Goal: Information Seeking & Learning: Learn about a topic

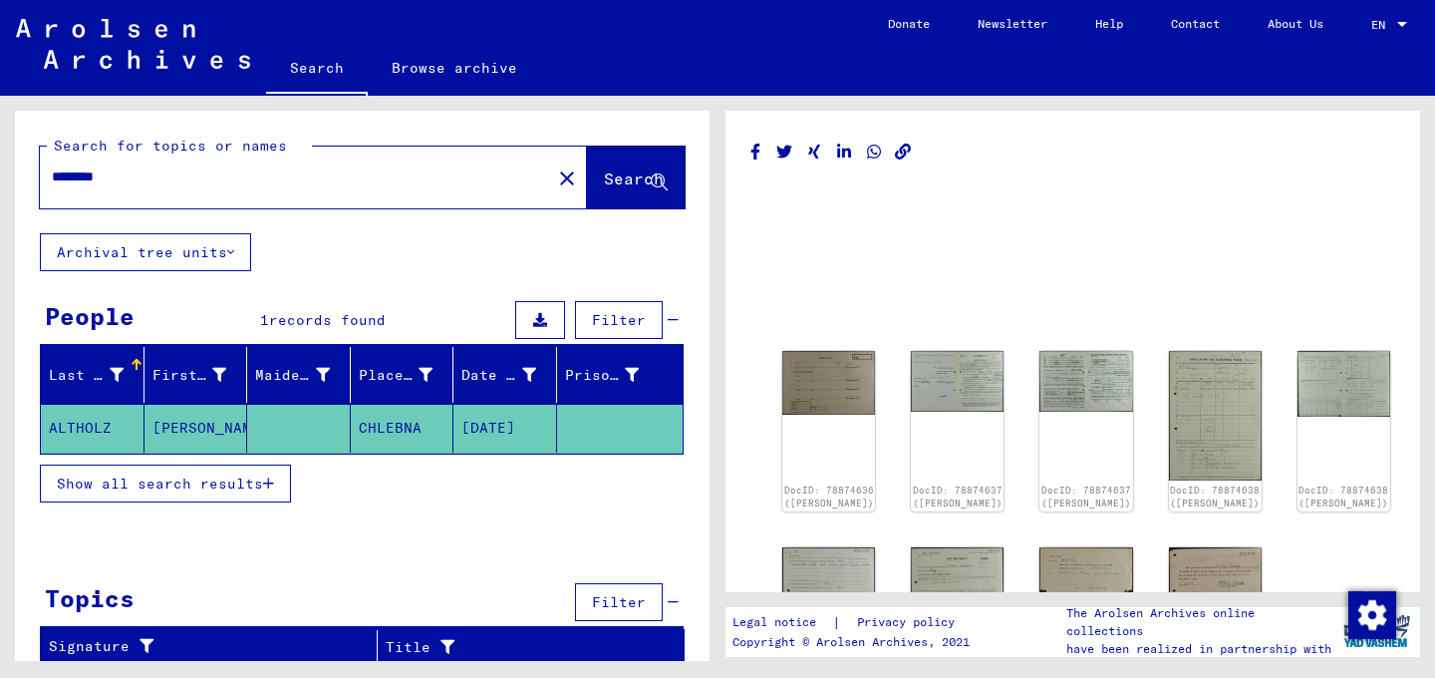
scroll to position [161, 0]
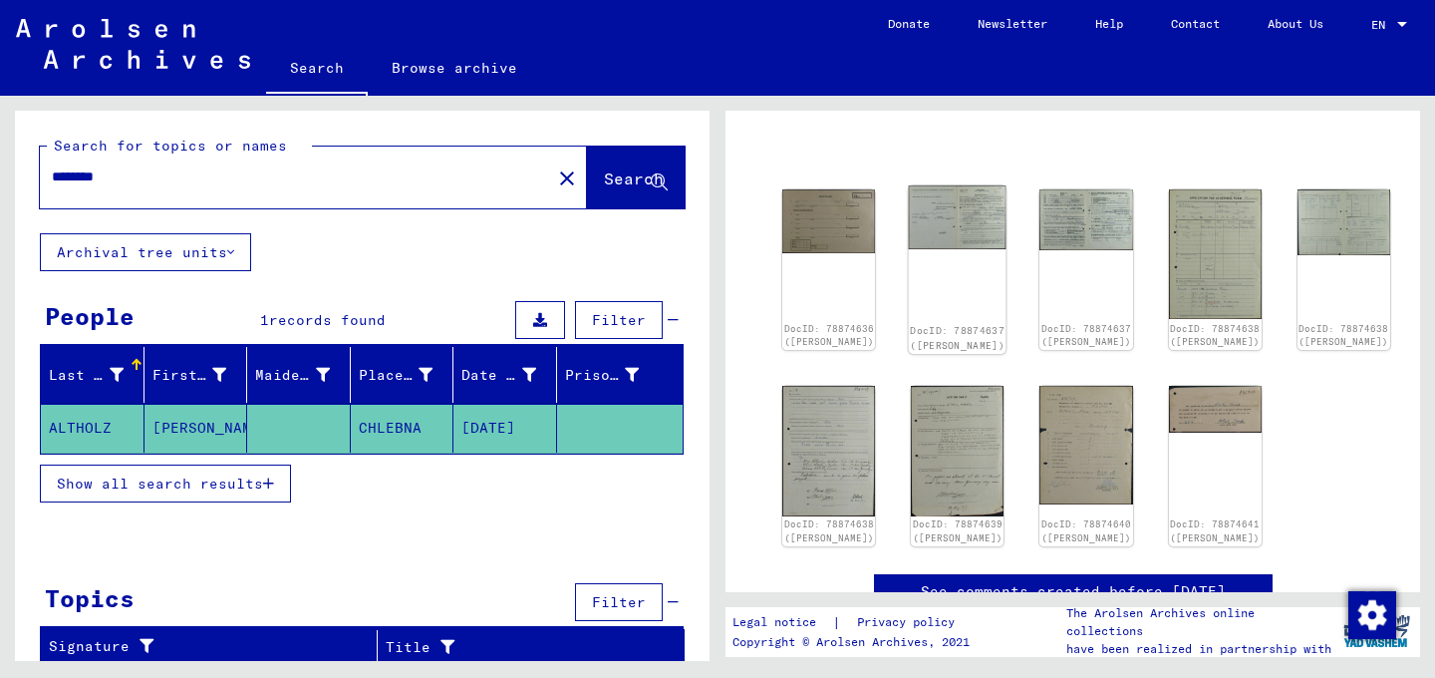
click at [909, 215] on img at bounding box center [958, 217] width 98 height 64
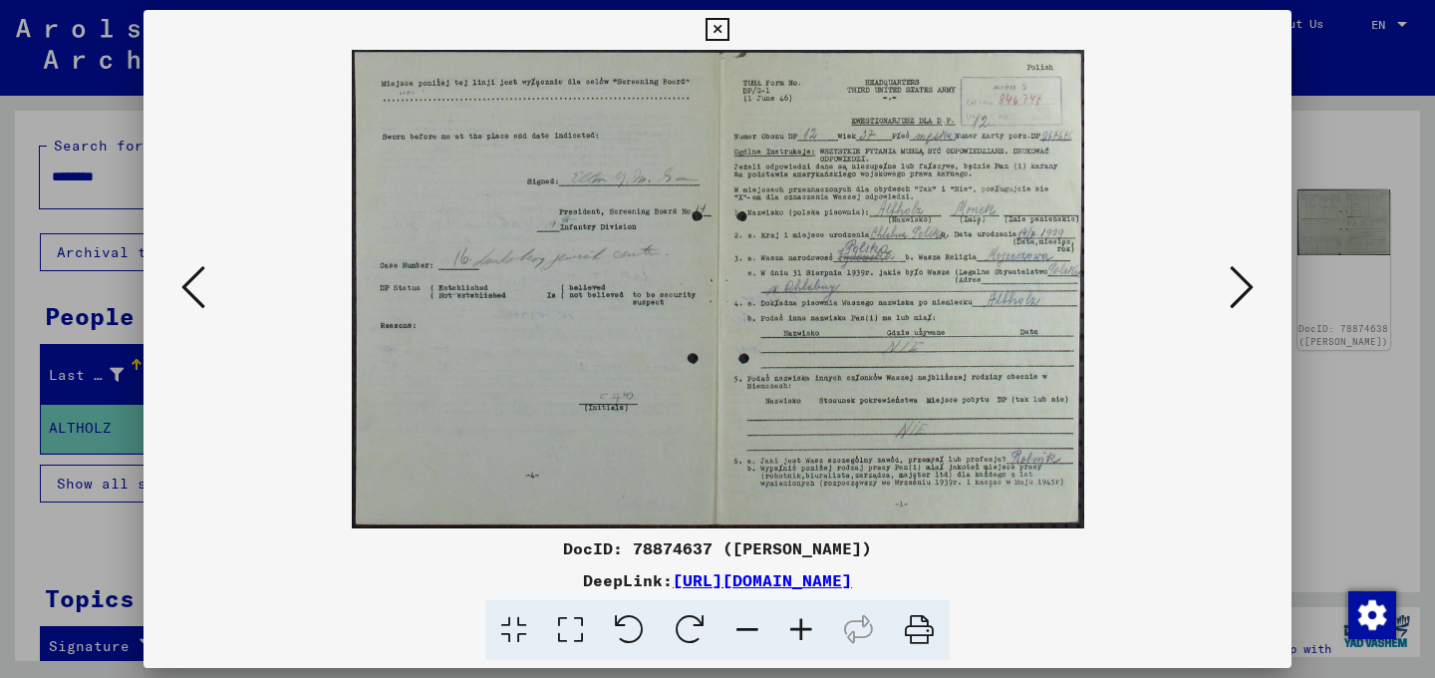
click at [1248, 296] on icon at bounding box center [1242, 287] width 24 height 48
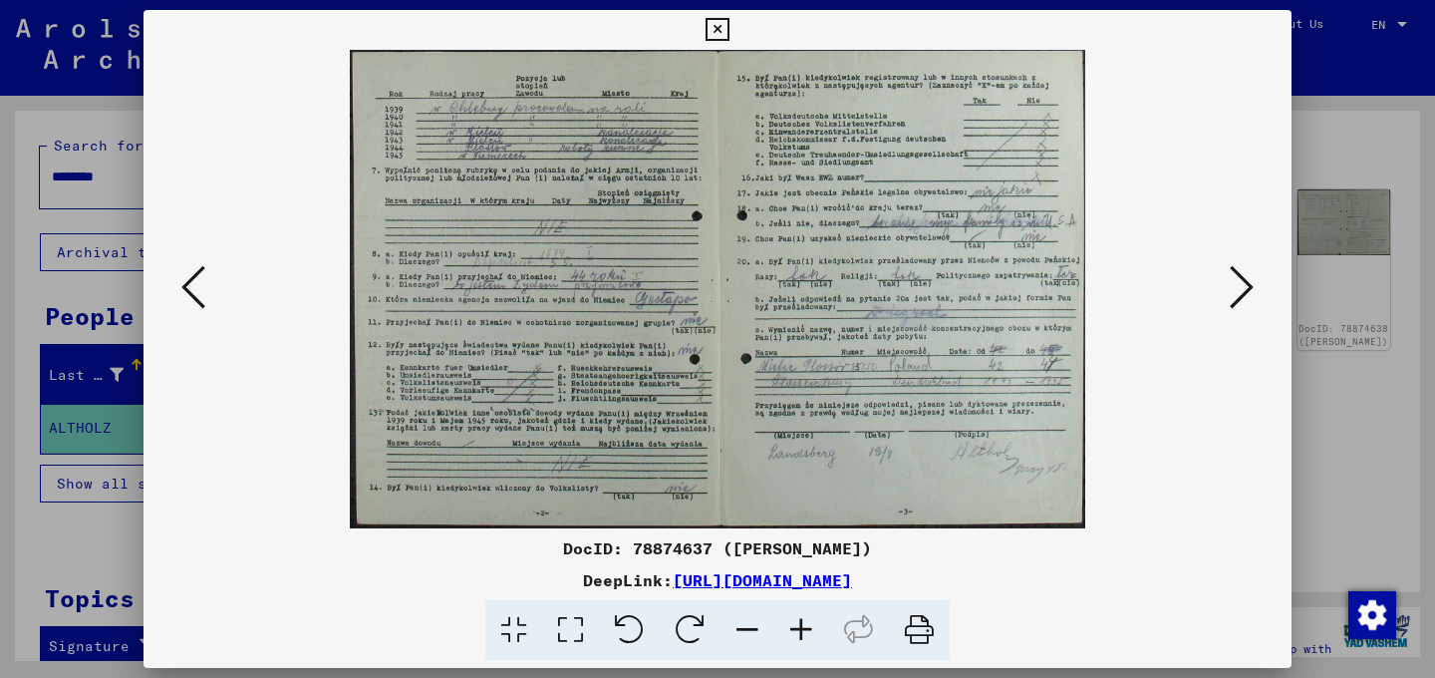
click at [1248, 296] on icon at bounding box center [1242, 287] width 24 height 48
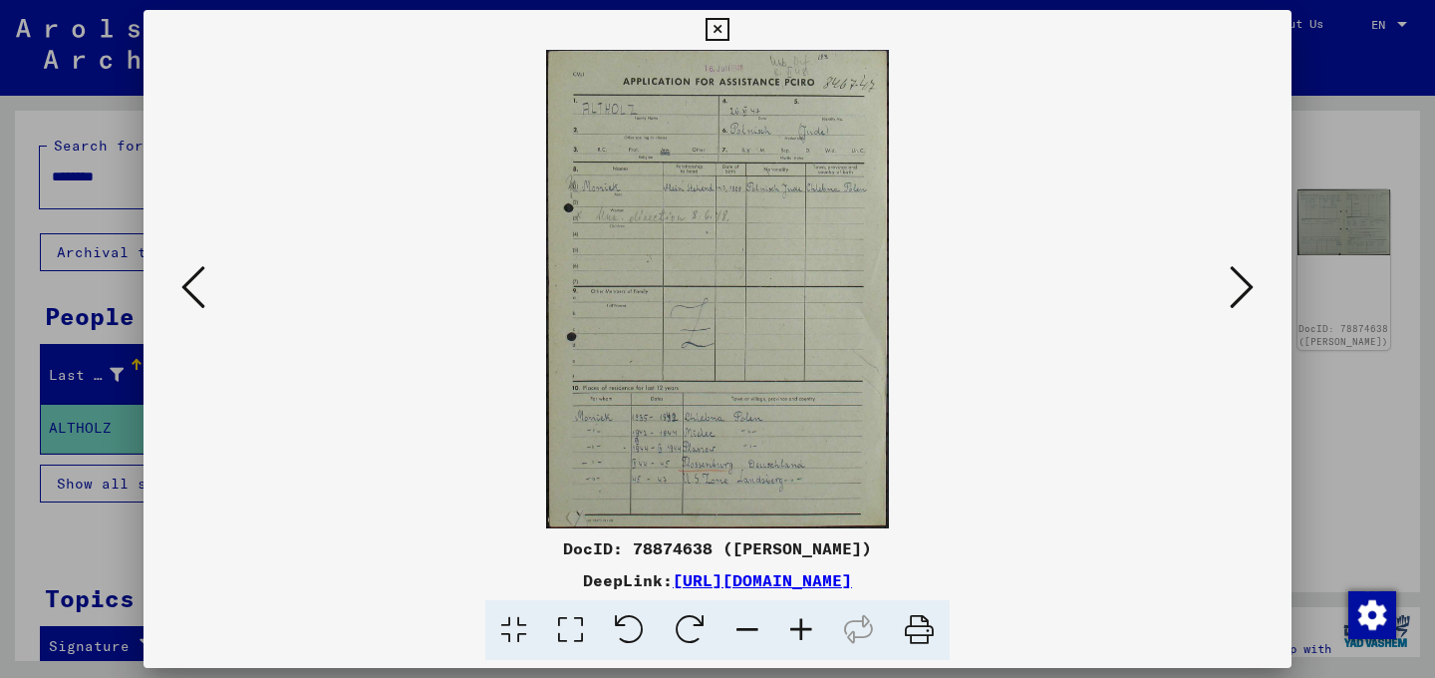
click at [201, 291] on icon at bounding box center [193, 287] width 24 height 48
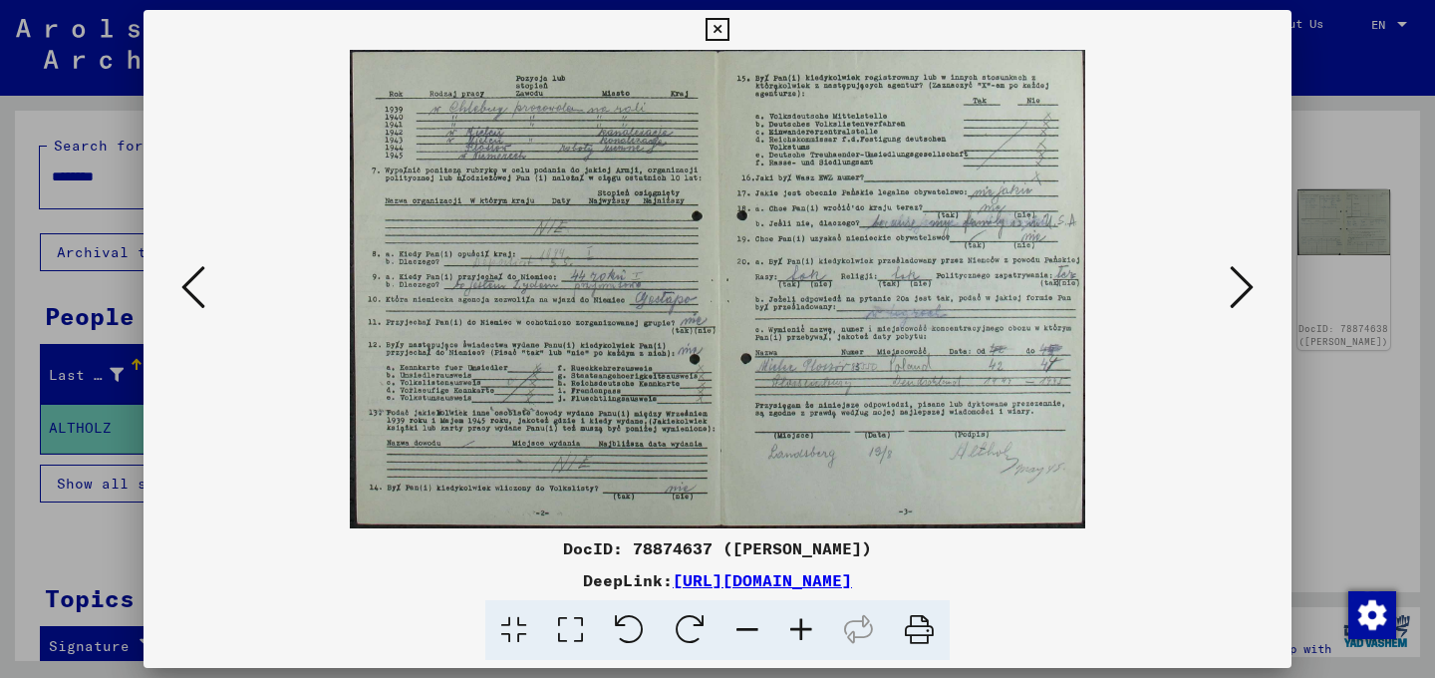
click at [729, 30] on icon at bounding box center [717, 30] width 23 height 24
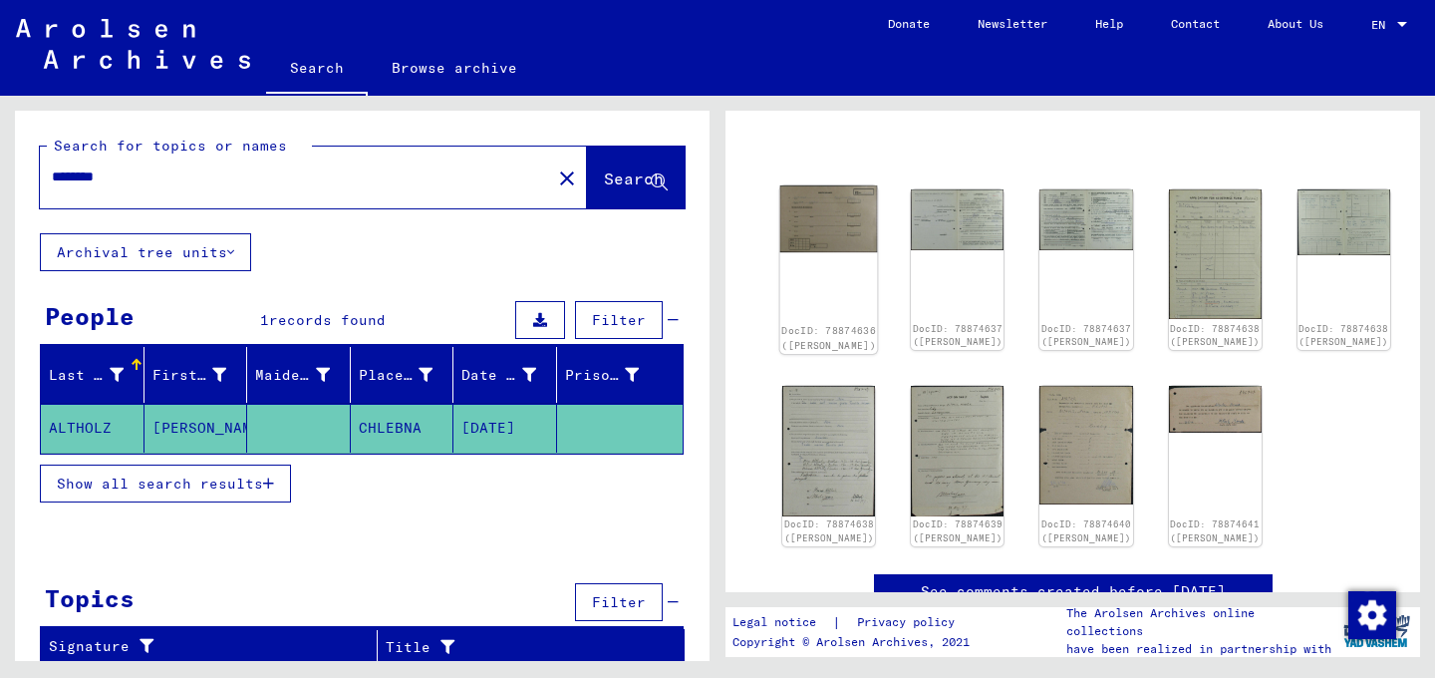
click at [818, 233] on img at bounding box center [829, 218] width 98 height 67
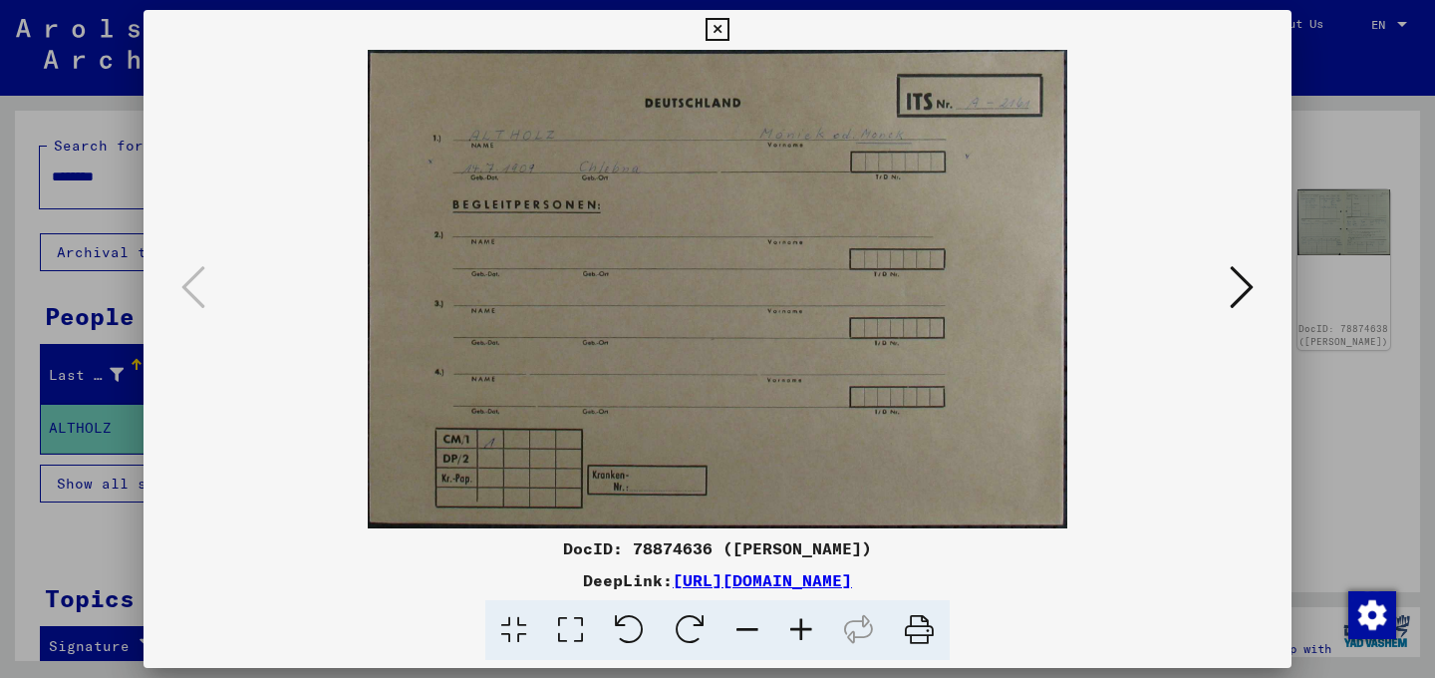
click at [1247, 294] on icon at bounding box center [1242, 287] width 24 height 48
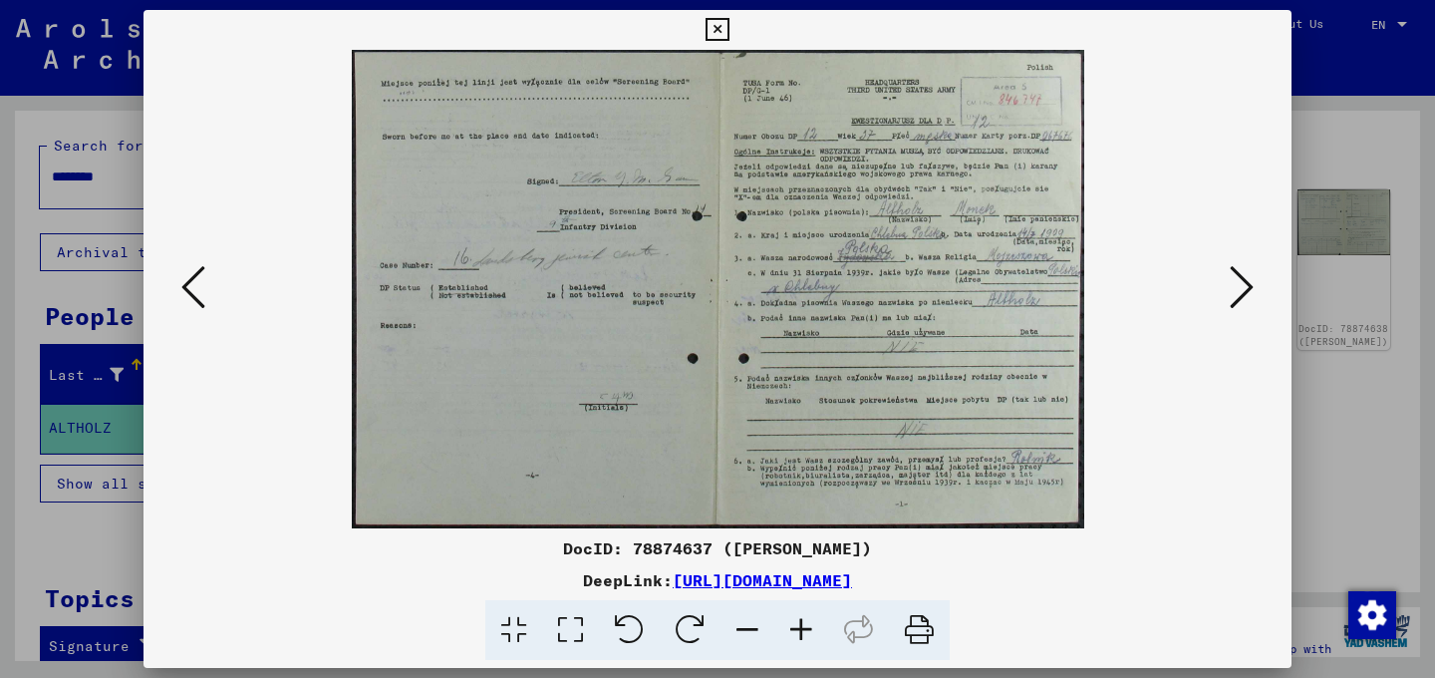
click at [1247, 294] on icon at bounding box center [1242, 287] width 24 height 48
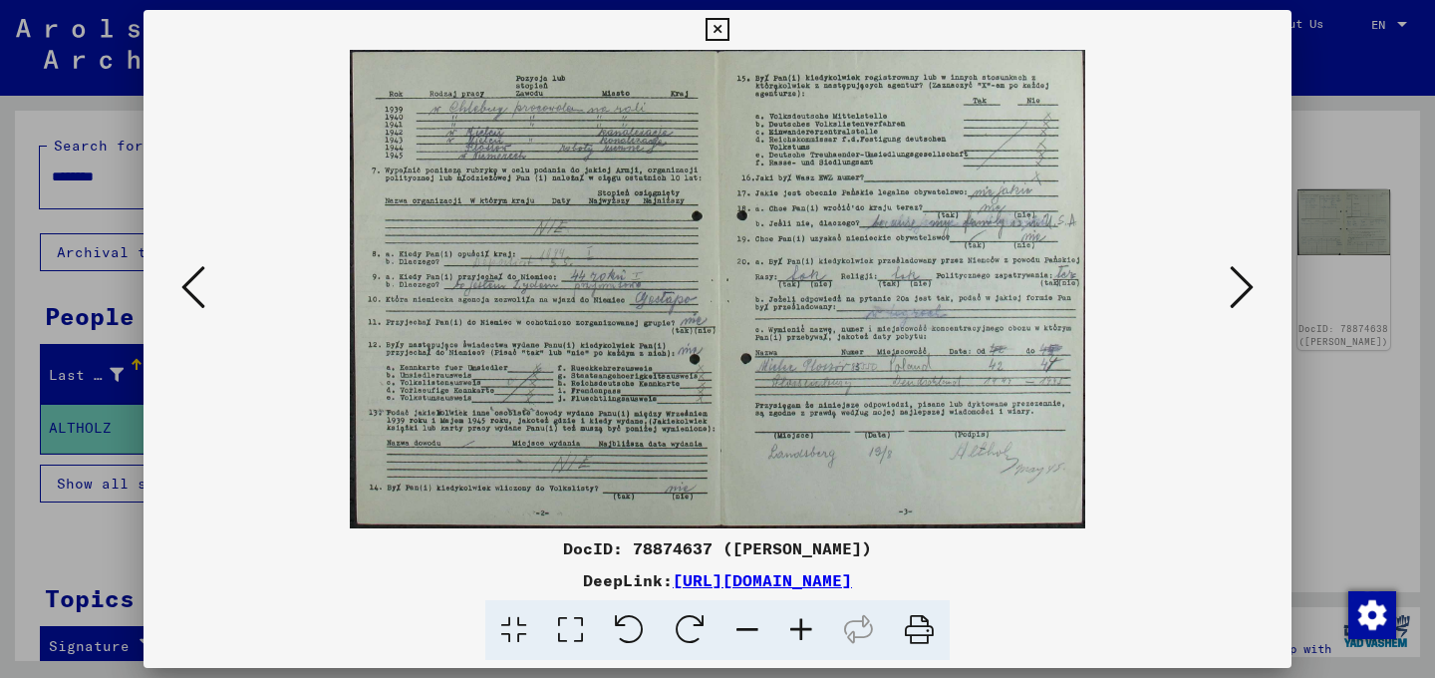
click at [1248, 294] on icon at bounding box center [1242, 287] width 24 height 48
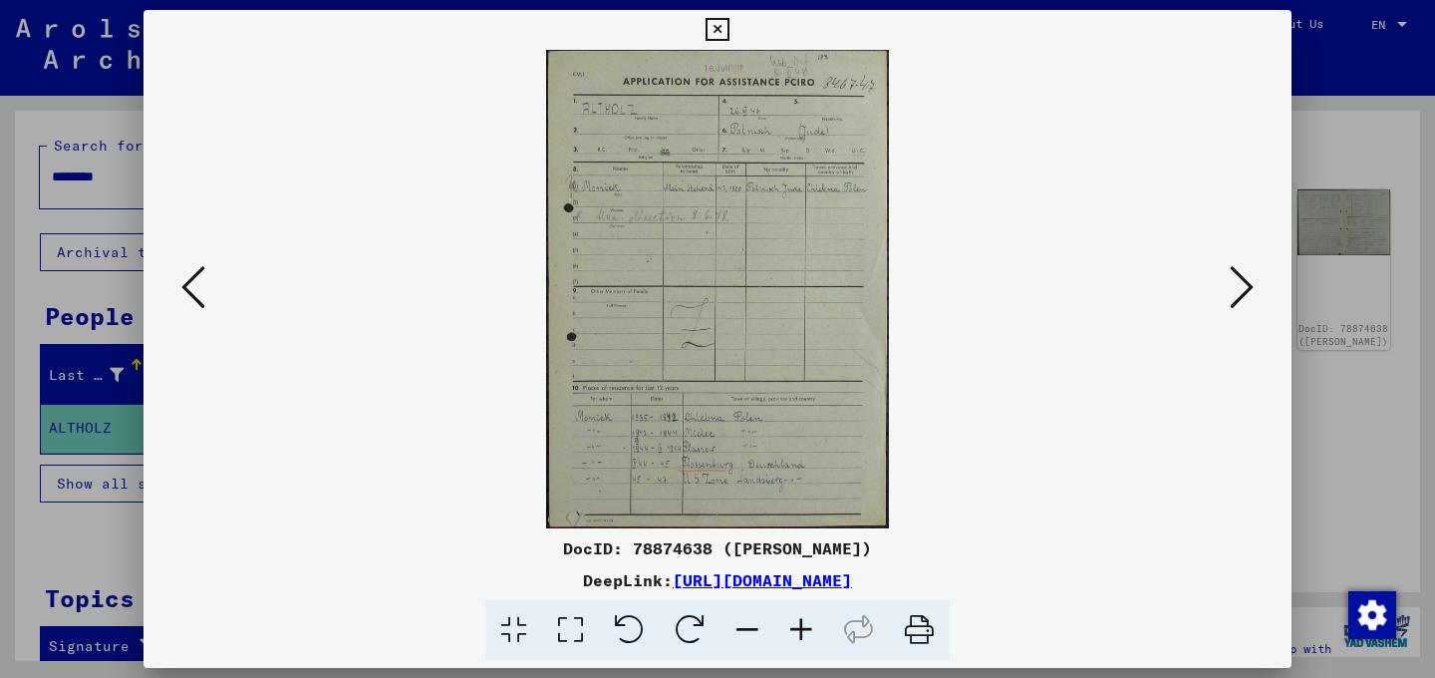
click at [725, 311] on img at bounding box center [717, 289] width 1013 height 478
click at [752, 305] on img at bounding box center [717, 289] width 1013 height 478
